Goal: Information Seeking & Learning: Learn about a topic

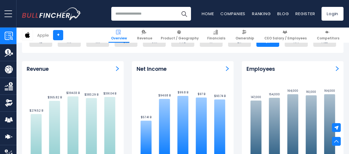
scroll to position [346, 0]
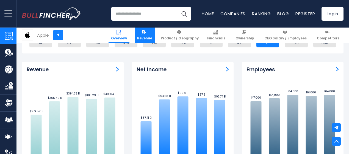
click at [144, 32] on link "Revenue" at bounding box center [145, 34] width 20 height 15
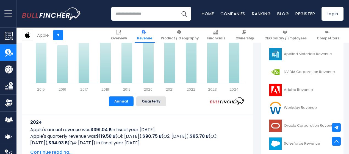
scroll to position [208, 0]
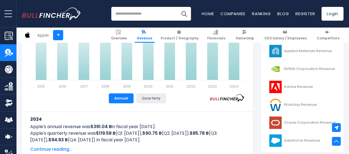
click at [149, 96] on button "Quarterly" at bounding box center [151, 98] width 30 height 10
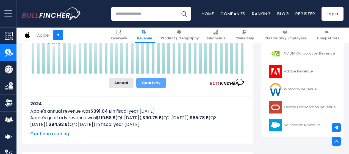
scroll to position [223, 0]
drag, startPoint x: 116, startPoint y: 79, endPoint x: 93, endPoint y: 94, distance: 26.6
click at [93, 94] on div "2024 Apple's annual revenue was $391.04 B in fiscal year [DATE]. Apple's quarte…" at bounding box center [137, 112] width 214 height 49
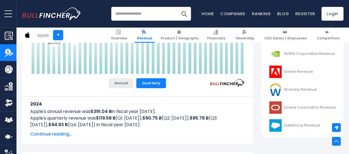
click at [122, 79] on button "Annual" at bounding box center [121, 83] width 25 height 10
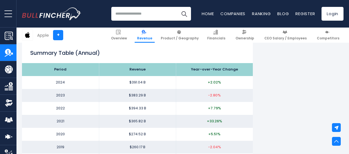
scroll to position [535, 0]
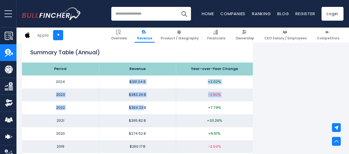
drag, startPoint x: 126, startPoint y: 80, endPoint x: 140, endPoint y: 107, distance: 30.2
click at [140, 107] on tbody "Period Revenue Year-over-Year Change 2024 $391.04 B +2.02% 2023 $383.29 B -2.80%" at bounding box center [137, 133] width 231 height 142
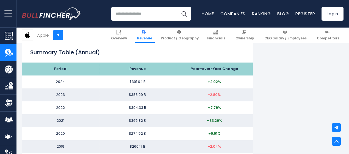
click at [161, 110] on td "$394.33 B" at bounding box center [137, 107] width 77 height 13
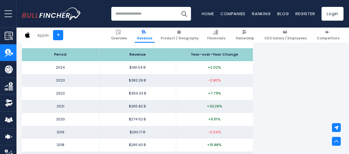
scroll to position [529, 0]
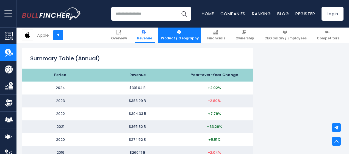
click at [185, 37] on span "Product / Geography" at bounding box center [180, 38] width 38 height 4
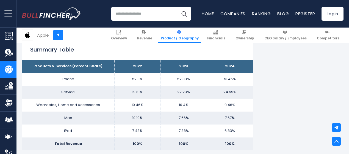
scroll to position [344, 0]
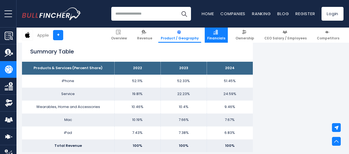
click at [221, 34] on link "Financials" at bounding box center [216, 34] width 23 height 15
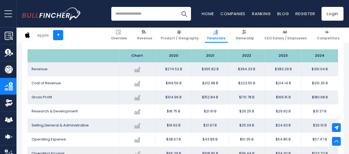
scroll to position [319, 0]
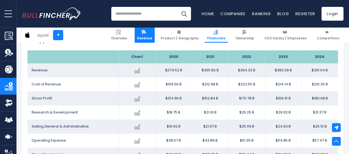
click at [152, 39] on span "Revenue" at bounding box center [144, 38] width 15 height 4
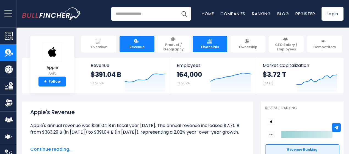
click at [206, 47] on link "Financials" at bounding box center [210, 44] width 35 height 16
click at [208, 45] on span "Financials" at bounding box center [210, 47] width 18 height 4
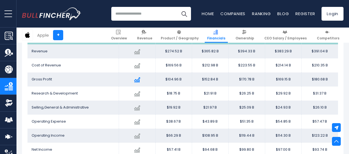
scroll to position [339, 0]
